Goal: Task Accomplishment & Management: Complete application form

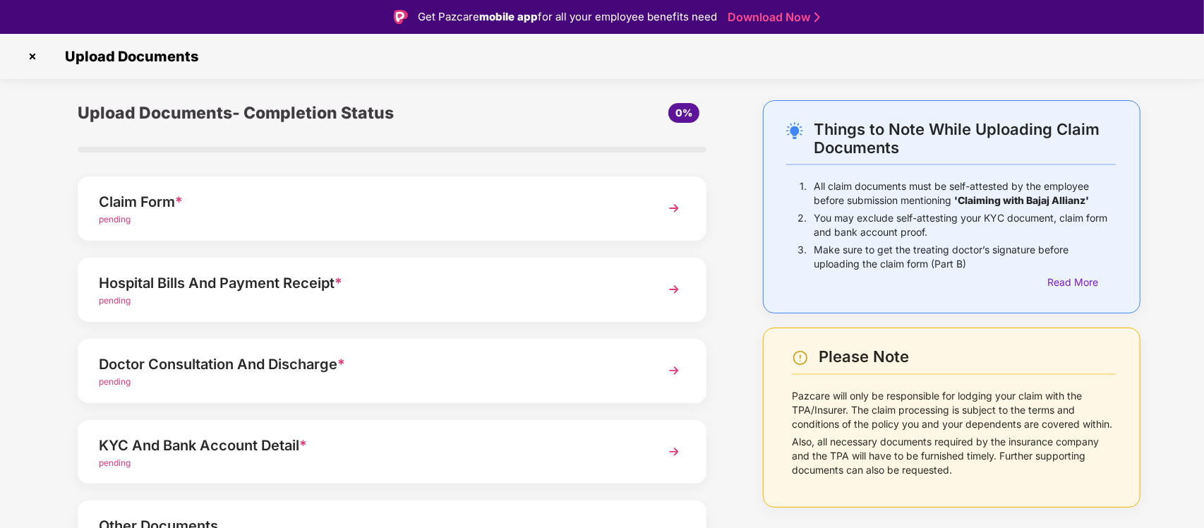
click at [671, 210] on img at bounding box center [673, 207] width 25 height 25
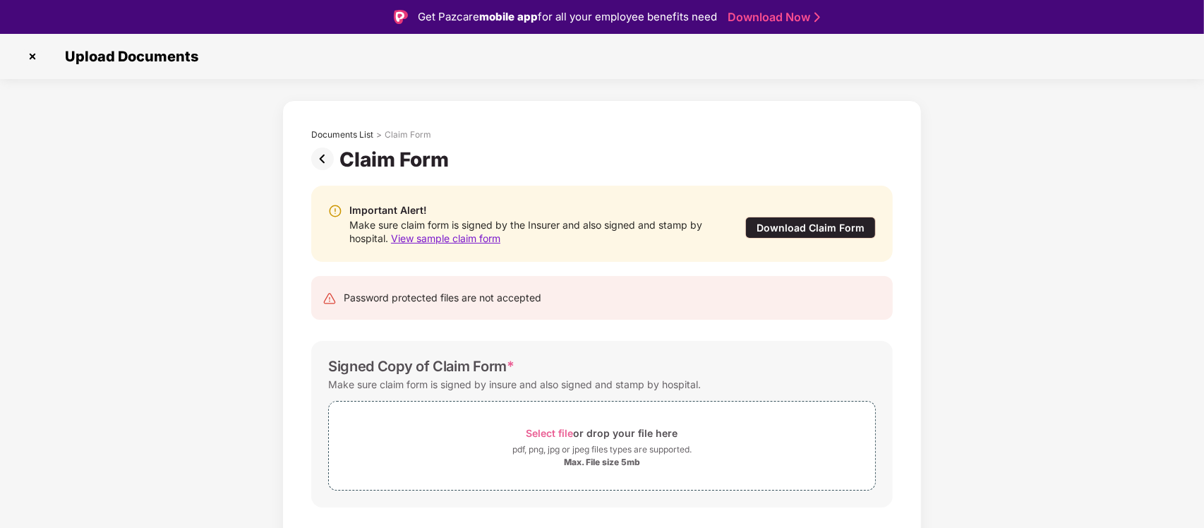
click at [767, 227] on div "Download Claim Form" at bounding box center [810, 228] width 131 height 22
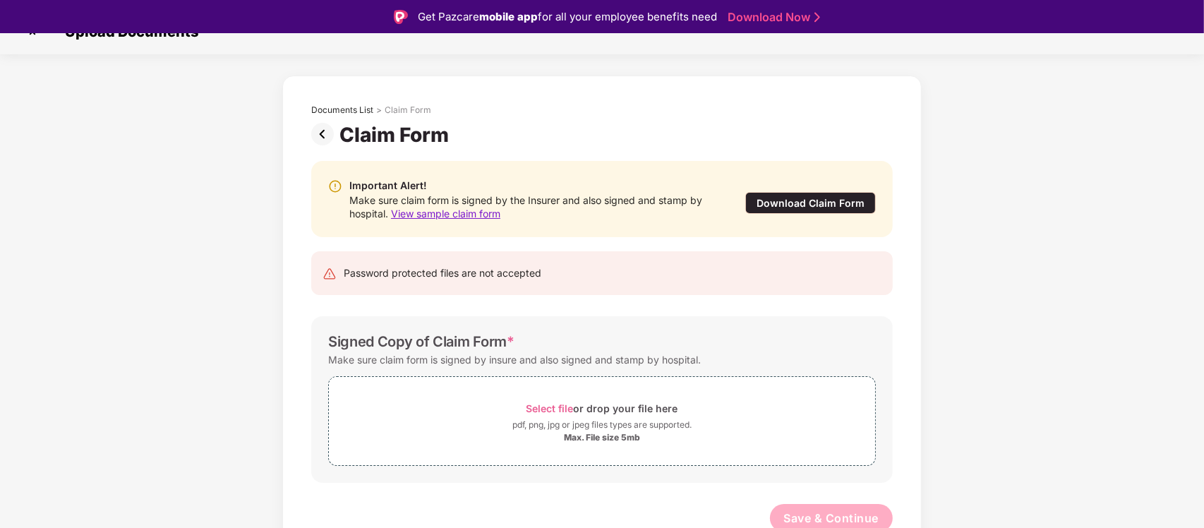
scroll to position [30, 0]
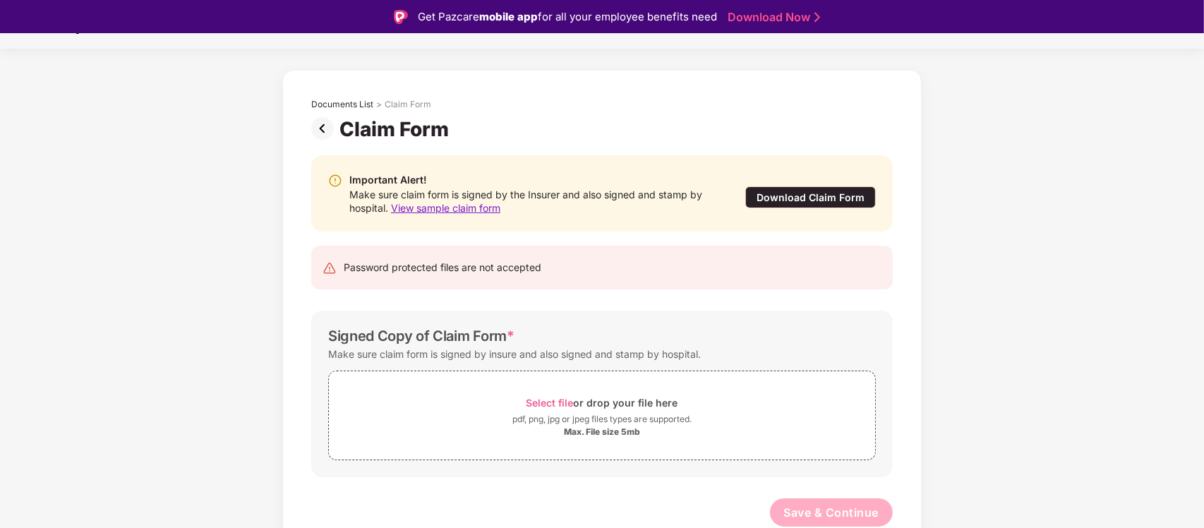
click at [329, 132] on img at bounding box center [325, 128] width 28 height 23
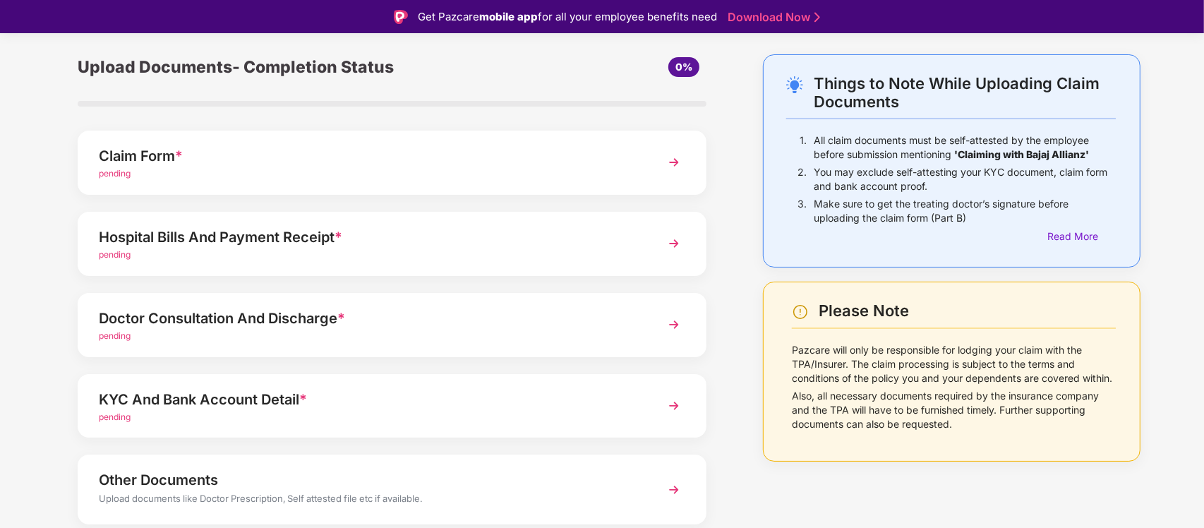
scroll to position [0, 0]
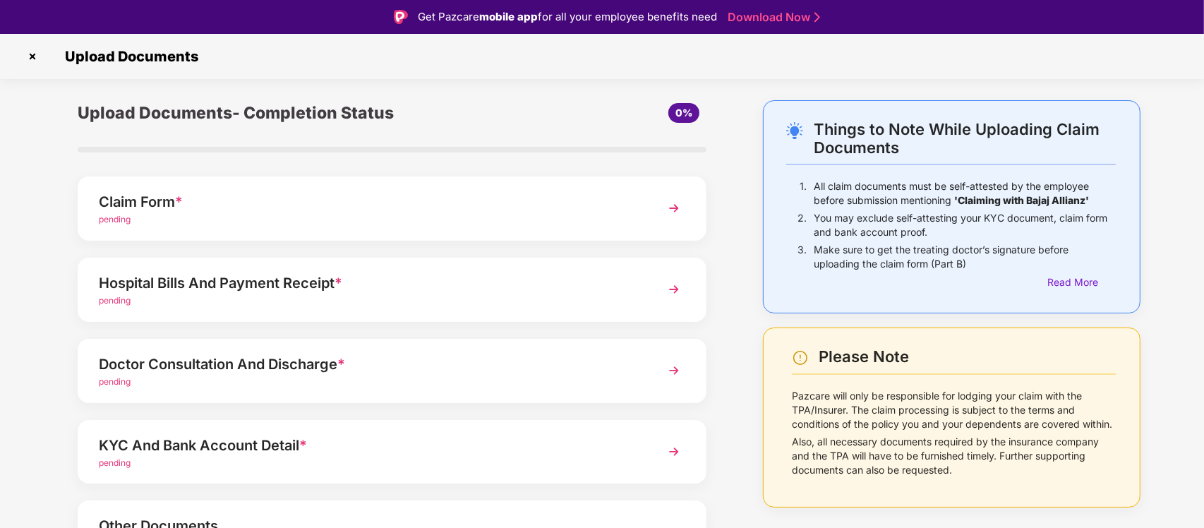
click at [34, 61] on img at bounding box center [32, 56] width 23 height 23
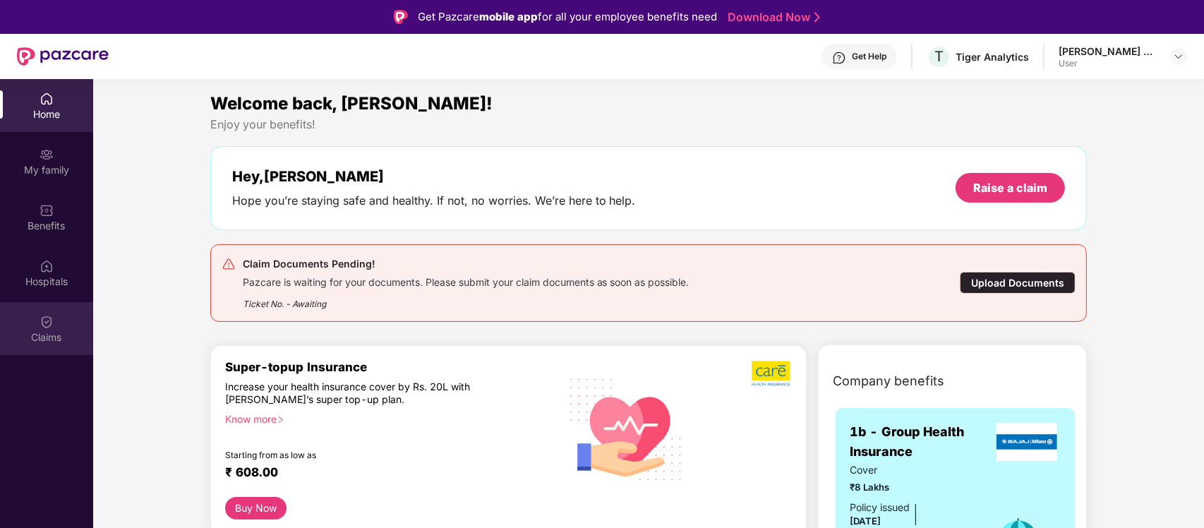
click at [40, 318] on img at bounding box center [47, 322] width 14 height 14
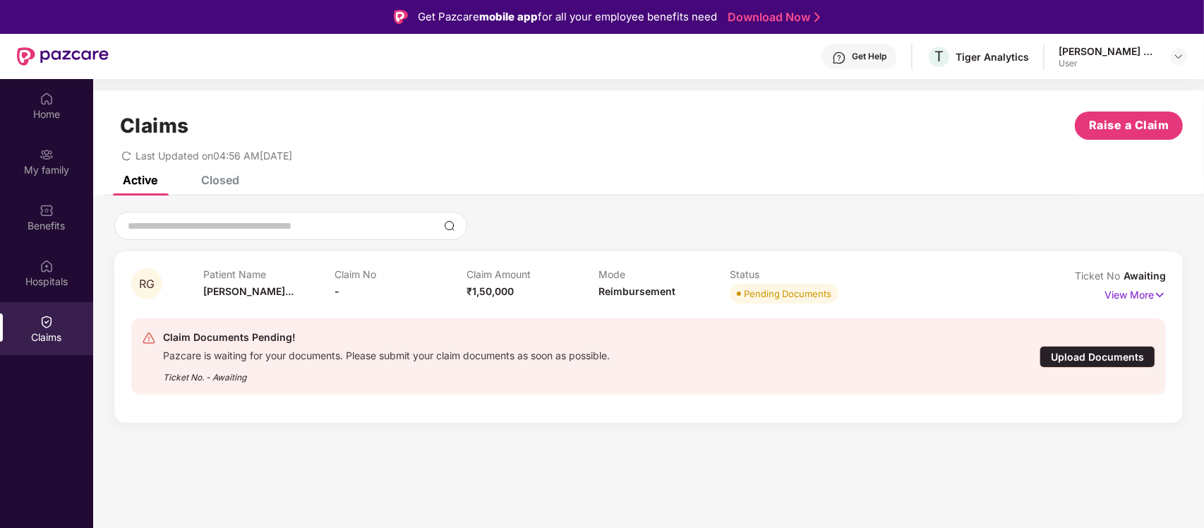
click at [1088, 351] on div "Upload Documents" at bounding box center [1097, 357] width 116 height 22
